Goal: Task Accomplishment & Management: Use online tool/utility

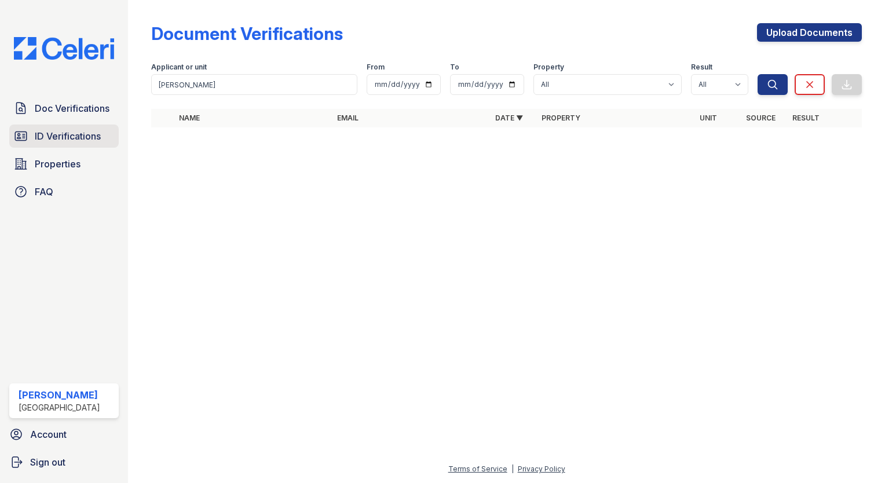
click at [79, 143] on link "ID Verifications" at bounding box center [64, 136] width 110 height 23
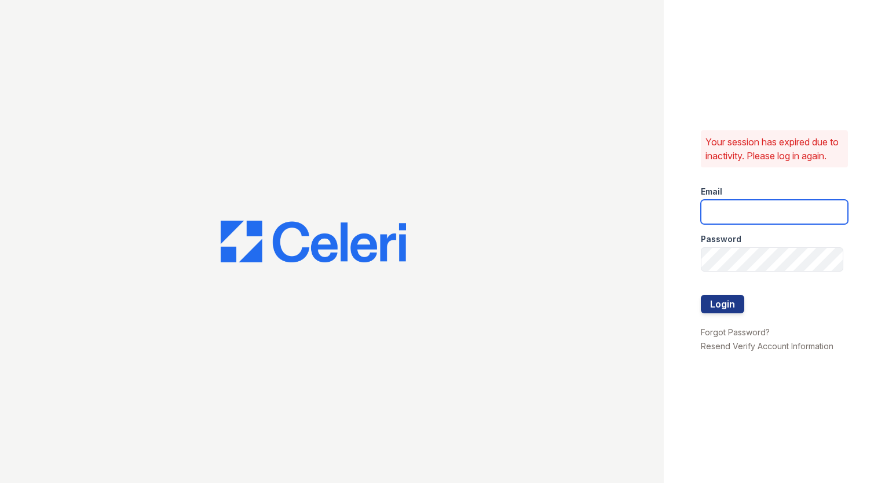
type input "[EMAIL_ADDRESS][DOMAIN_NAME]"
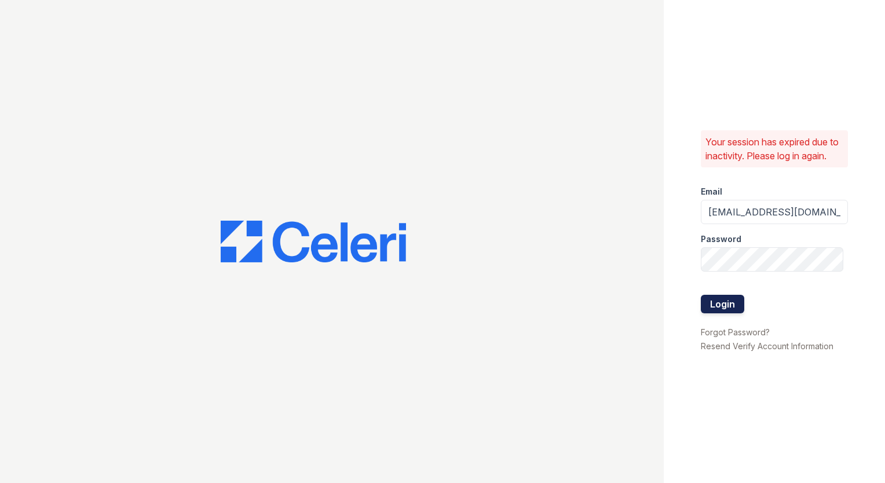
click at [723, 311] on button "Login" at bounding box center [722, 304] width 43 height 19
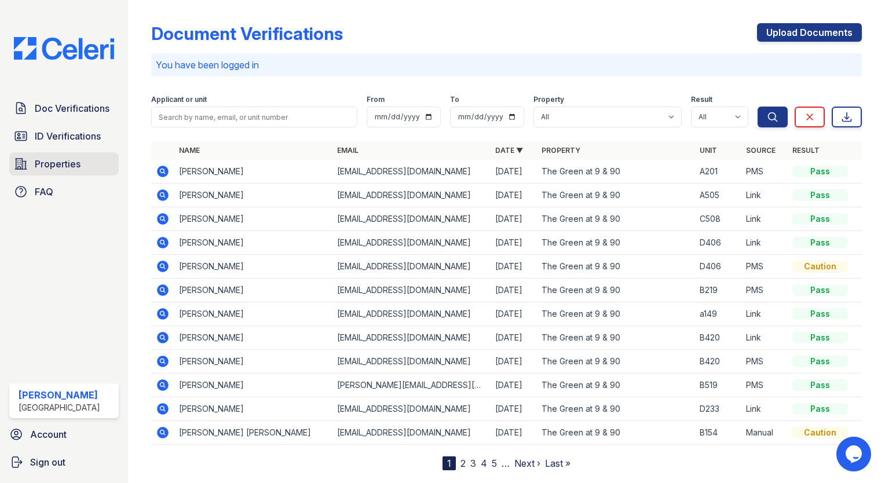
click at [34, 168] on link "Properties" at bounding box center [64, 163] width 110 height 23
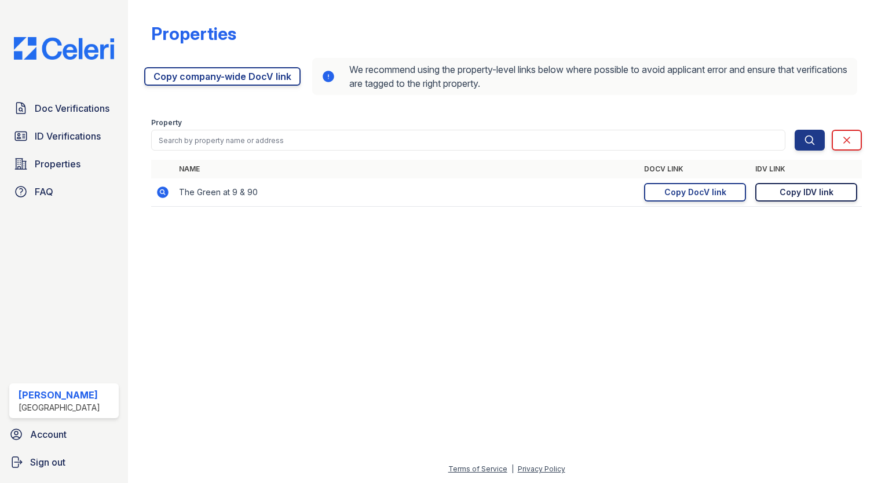
click at [804, 196] on div "Copy IDV link" at bounding box center [807, 193] width 54 height 12
